Goal: Task Accomplishment & Management: Manage account settings

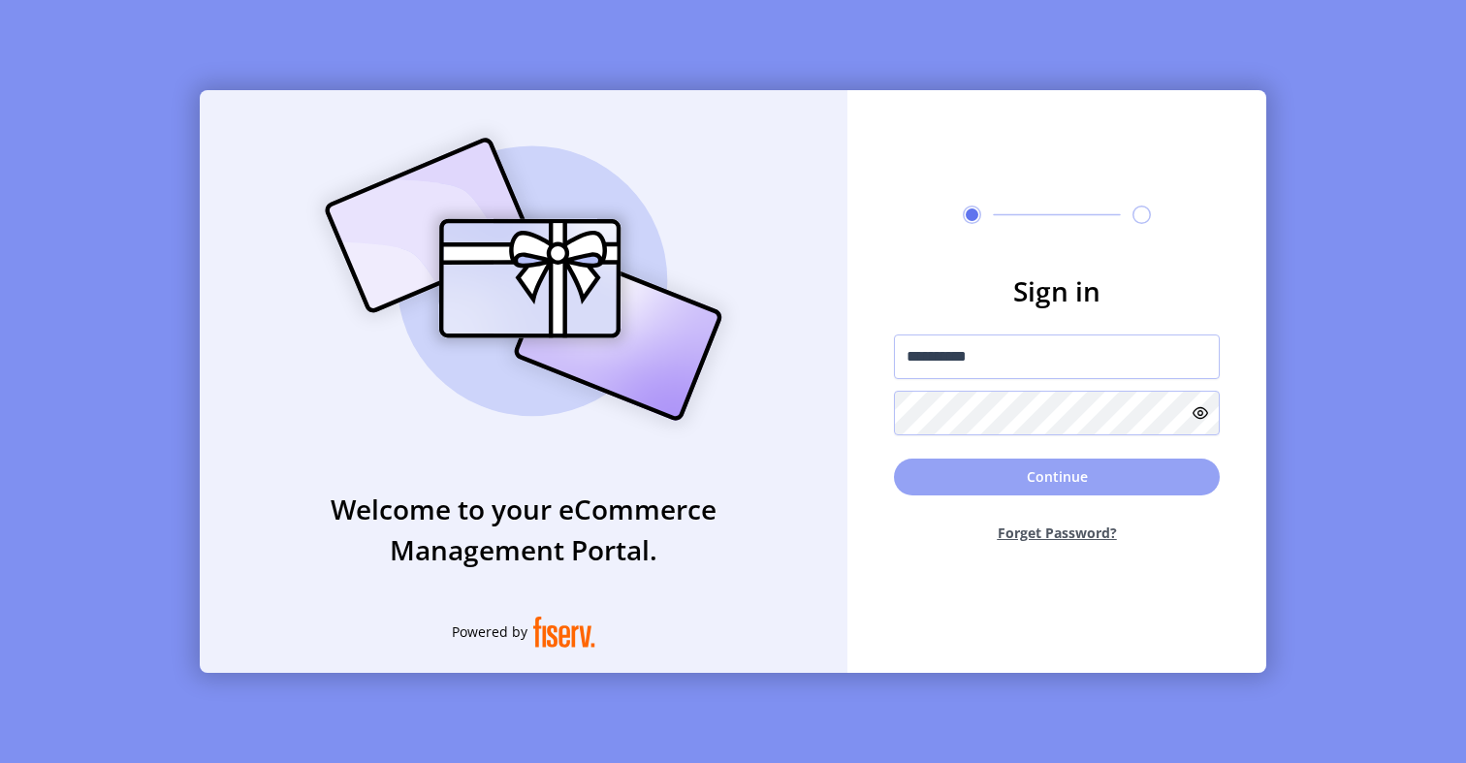
click at [1017, 465] on button "Continue" at bounding box center [1057, 477] width 326 height 37
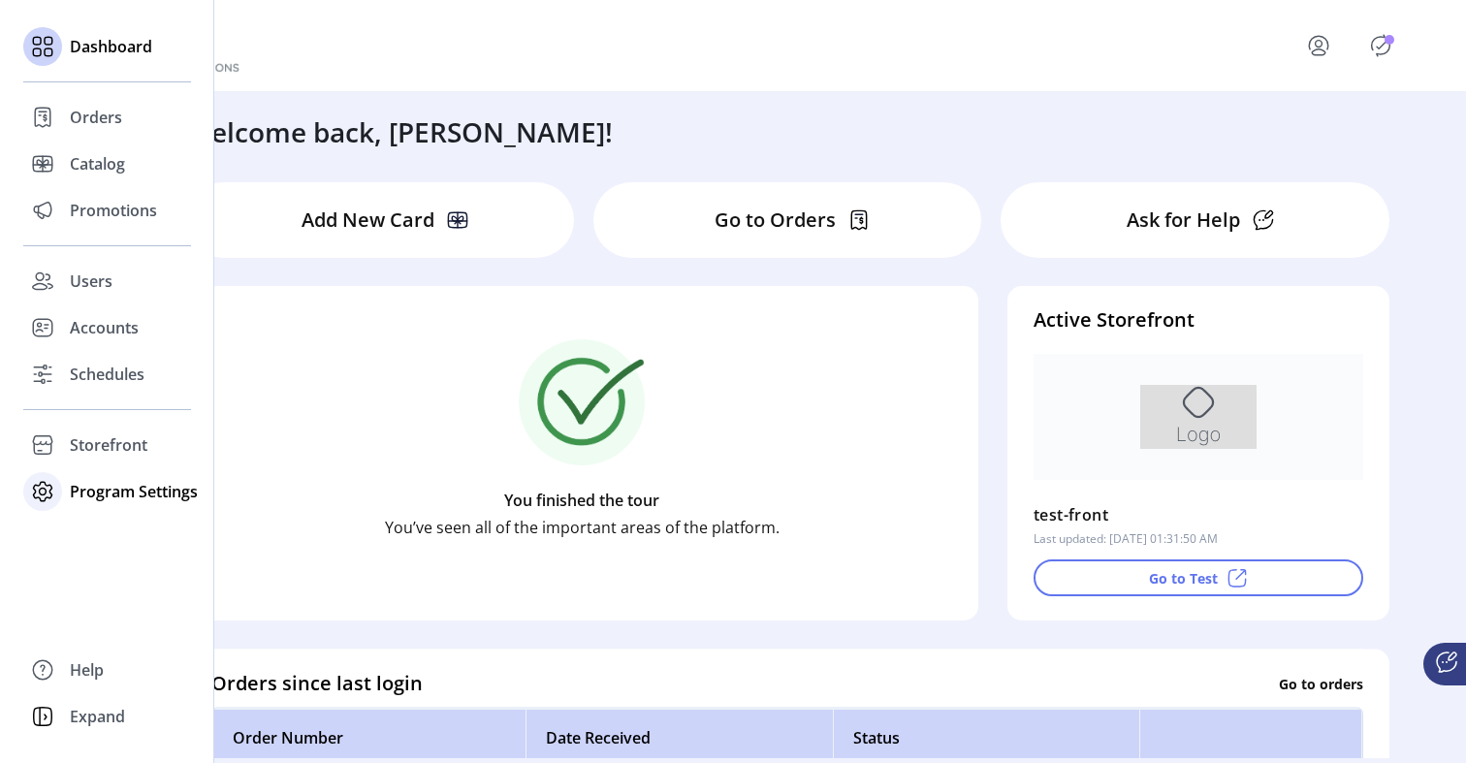
click at [75, 488] on span "Program Settings" at bounding box center [134, 491] width 128 height 23
click at [88, 520] on span "Templates" at bounding box center [108, 530] width 77 height 23
